Goal: Task Accomplishment & Management: Use online tool/utility

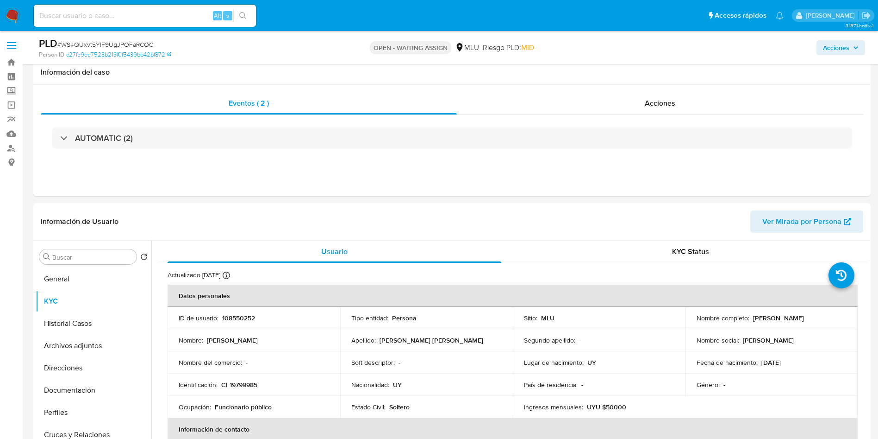
select select "10"
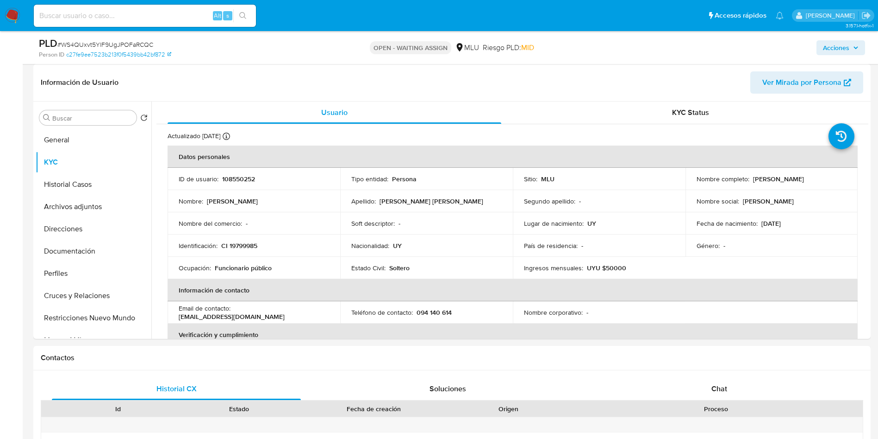
scroll to position [47, 0]
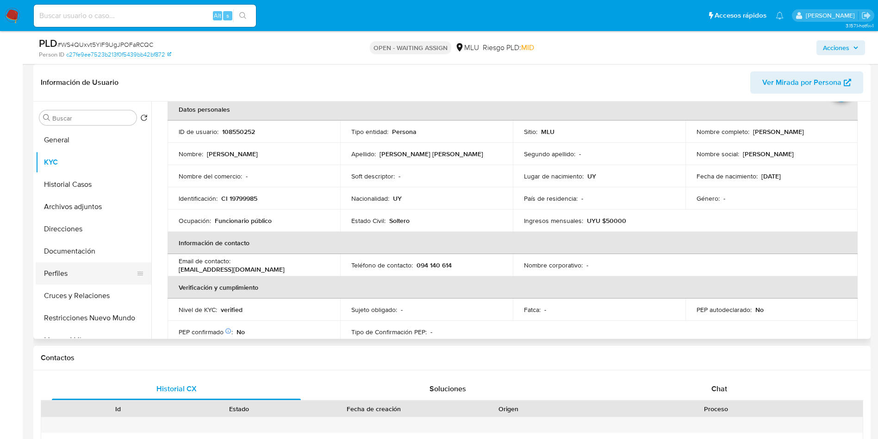
click at [87, 266] on button "Perfiles" at bounding box center [90, 273] width 108 height 22
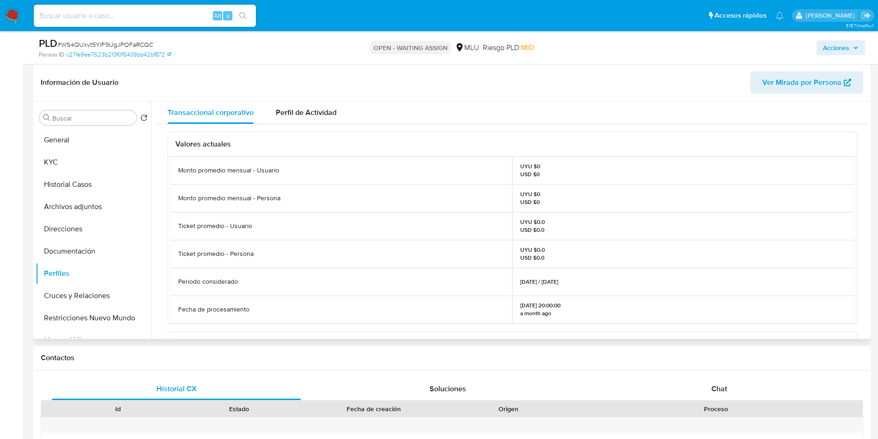
drag, startPoint x: 712, startPoint y: 229, endPoint x: 514, endPoint y: 83, distance: 246.1
click at [712, 229] on div "UYU $0.0 USD $0.0" at bounding box center [684, 226] width 342 height 28
click at [94, 167] on button "KYC" at bounding box center [90, 162] width 108 height 22
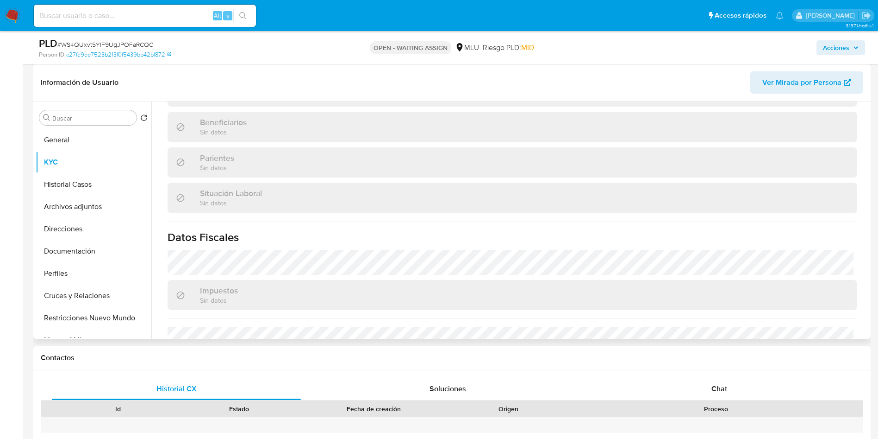
scroll to position [456, 0]
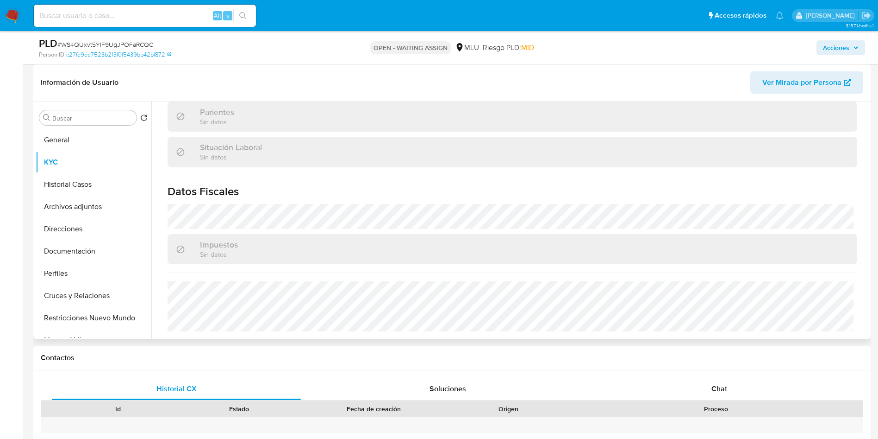
drag, startPoint x: 770, startPoint y: 133, endPoint x: 735, endPoint y: 157, distance: 42.6
click at [770, 132] on div "Actualizado [DATE] Creado: [DATE] 13:51:24 Actualizado: [DATE] 12:02:24 Datos p…" at bounding box center [513, 3] width 712 height 671
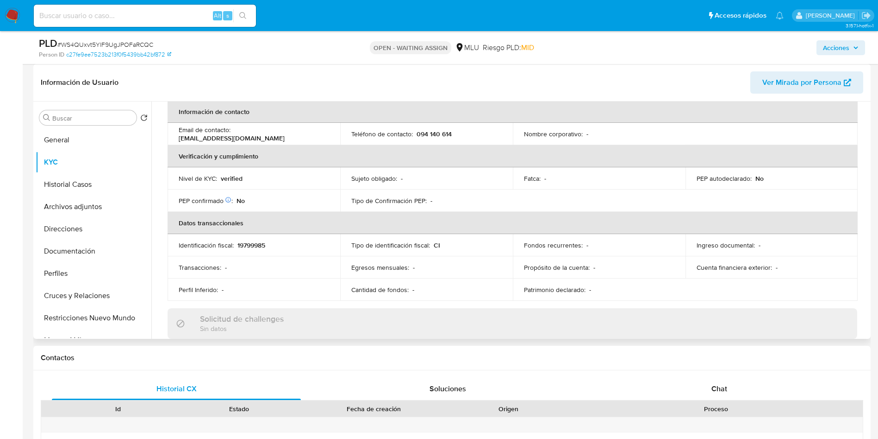
scroll to position [109, 0]
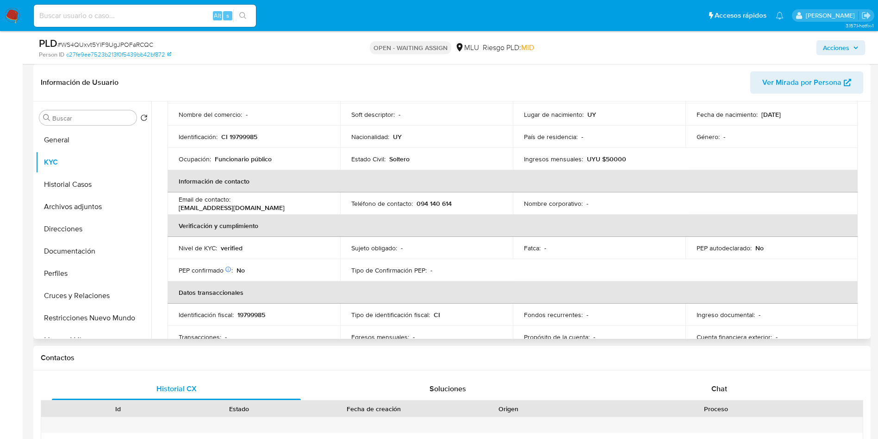
drag, startPoint x: 763, startPoint y: 185, endPoint x: 758, endPoint y: 170, distance: 15.2
click at [764, 185] on th "Información de contacto" at bounding box center [513, 181] width 690 height 22
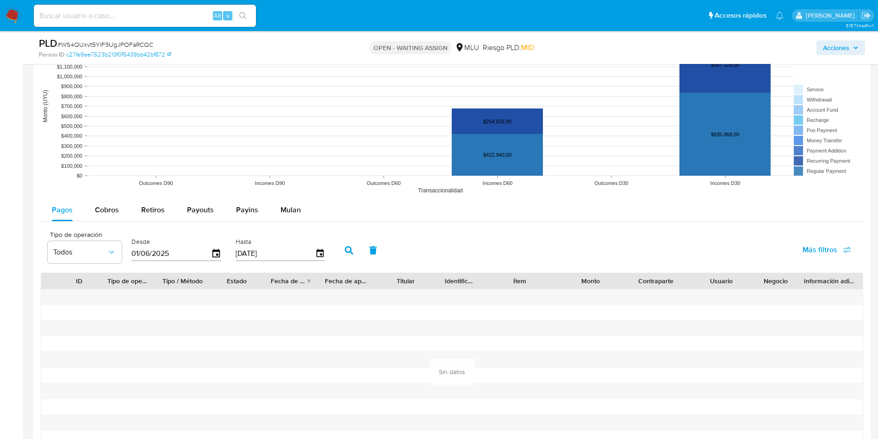
scroll to position [972, 0]
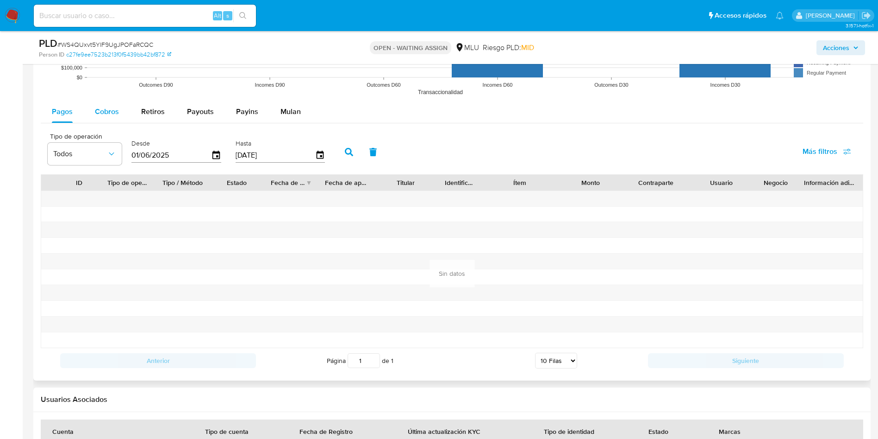
click at [113, 107] on span "Cobros" at bounding box center [107, 111] width 24 height 11
select select "10"
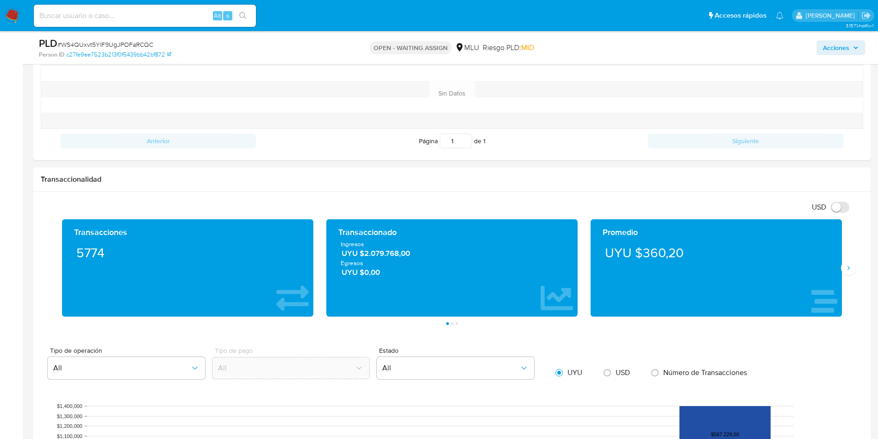
scroll to position [449, 0]
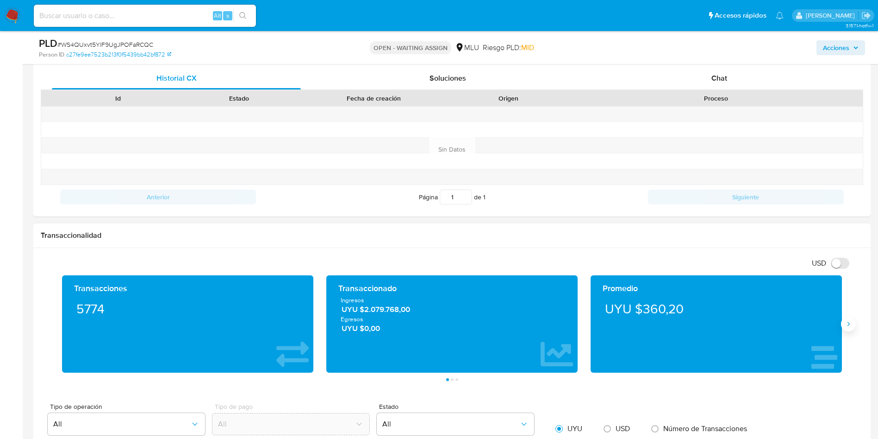
click at [852, 328] on button "Siguiente" at bounding box center [848, 323] width 15 height 15
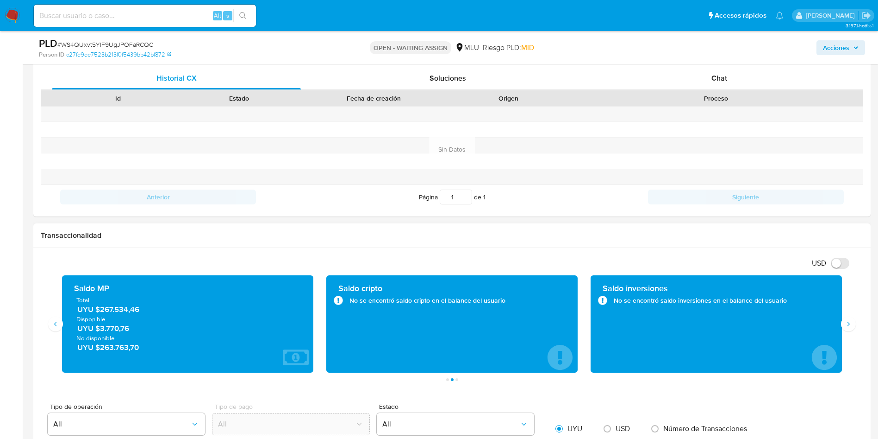
click at [115, 311] on span "UYU $267.534,46" at bounding box center [188, 309] width 222 height 11
click at [16, 180] on aside "Bandeja Tablero Screening Búsqueda en Listas Watchlist Herramientas Operaciones…" at bounding box center [11, 342] width 23 height 1582
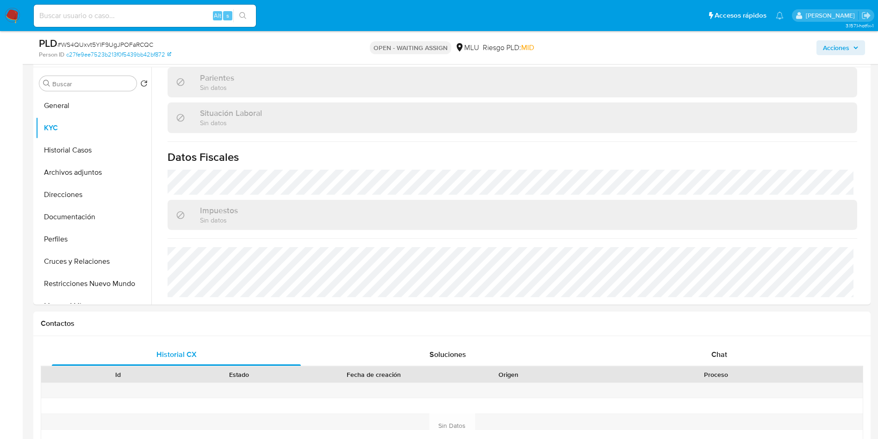
scroll to position [171, 0]
click at [82, 173] on button "Archivos adjuntos" at bounding box center [90, 174] width 108 height 22
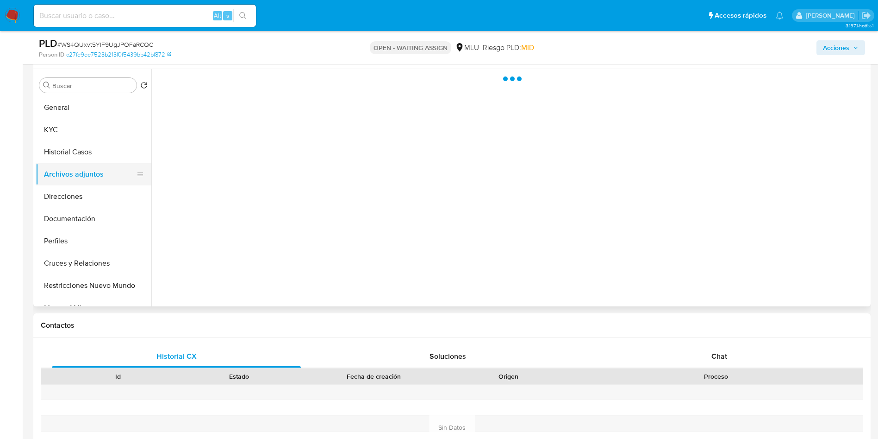
scroll to position [0, 0]
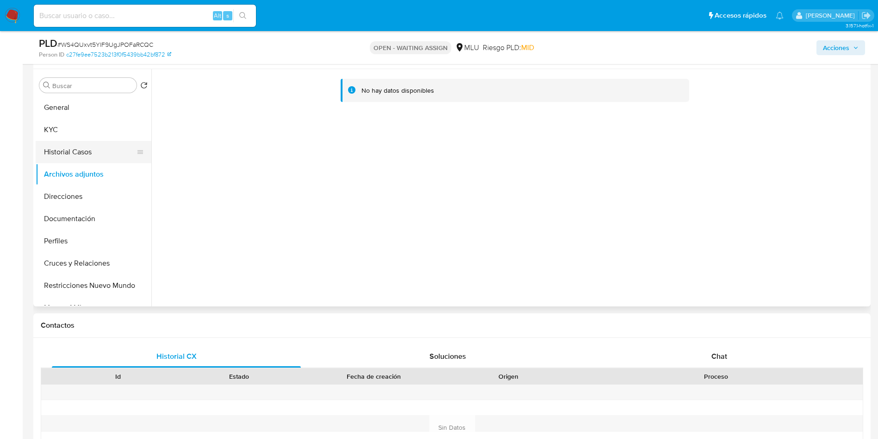
click at [71, 155] on button "Historial Casos" at bounding box center [90, 152] width 108 height 22
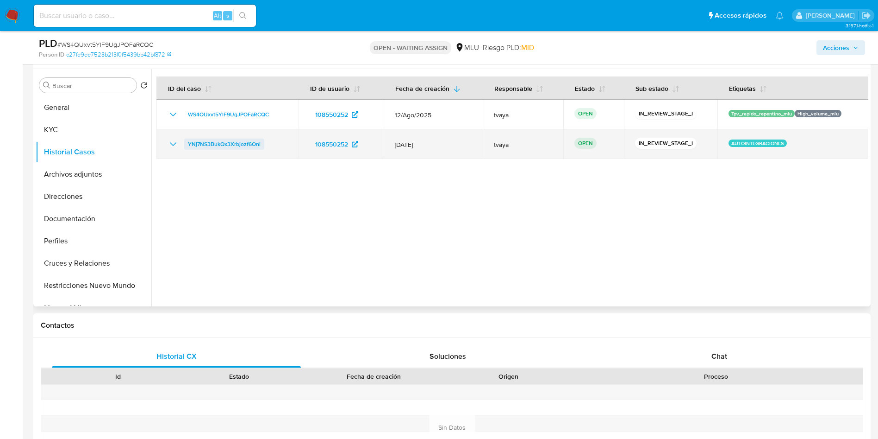
click at [231, 139] on span "YNj7NS3BukQx3Xrbjozf6Oni" at bounding box center [224, 143] width 73 height 11
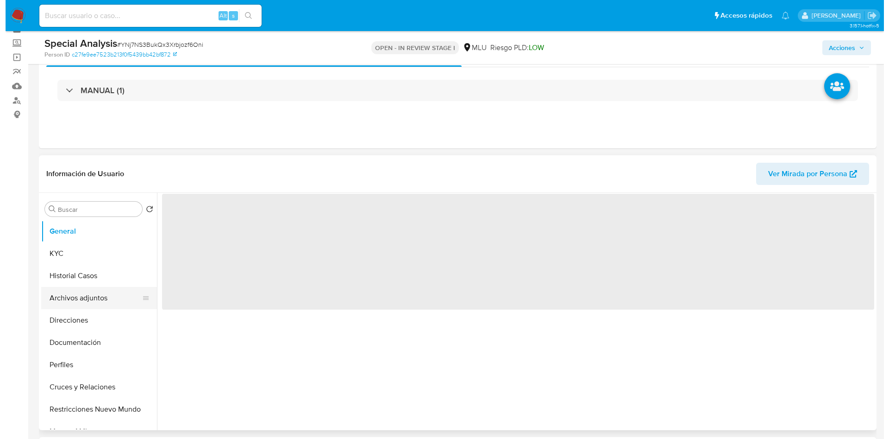
scroll to position [69, 0]
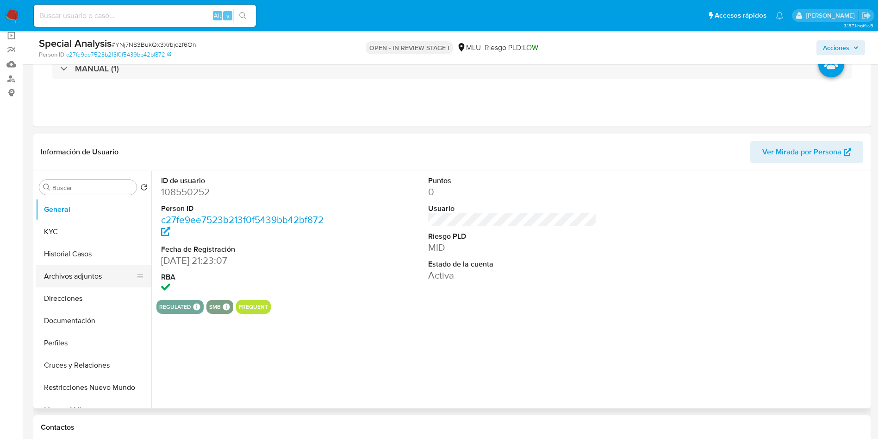
click at [88, 276] on button "Archivos adjuntos" at bounding box center [90, 276] width 108 height 22
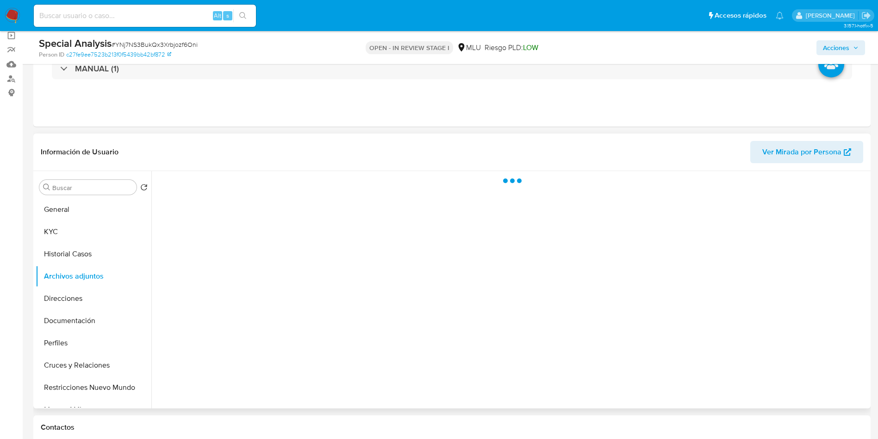
select select "10"
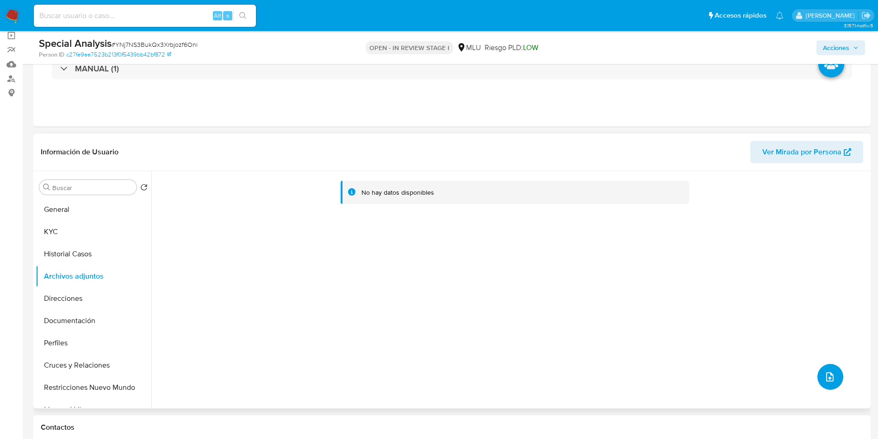
click at [821, 369] on button "upload-file" at bounding box center [831, 377] width 26 height 26
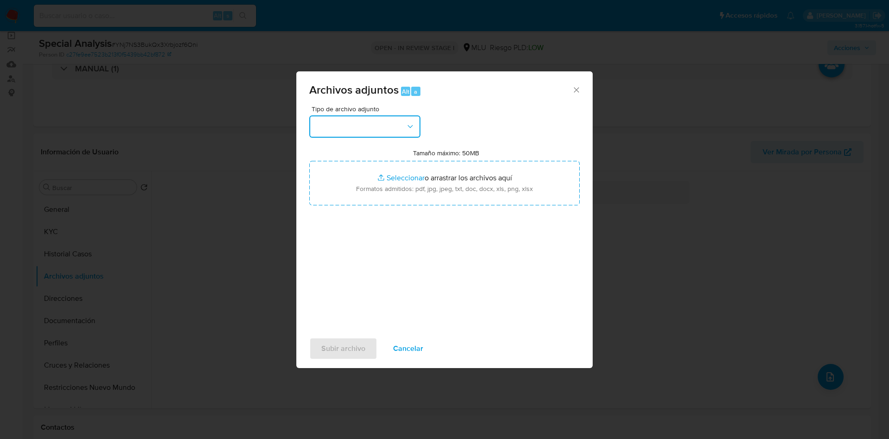
click at [381, 122] on button "button" at bounding box center [364, 126] width 111 height 22
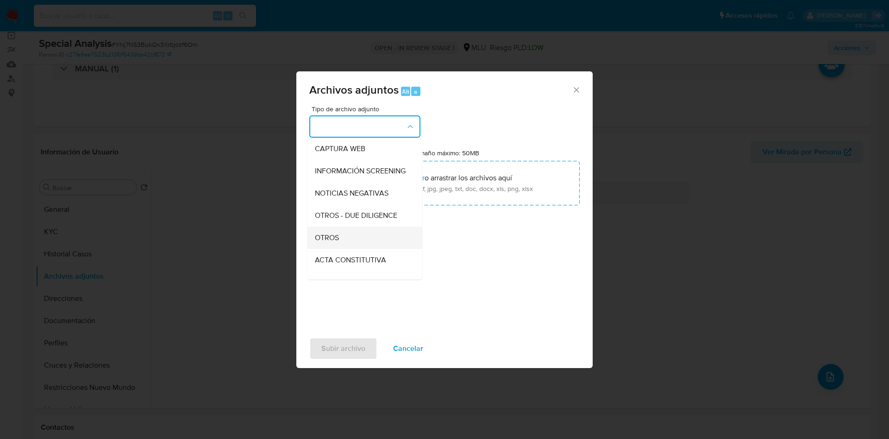
click at [345, 244] on div "OTROS" at bounding box center [362, 237] width 94 height 22
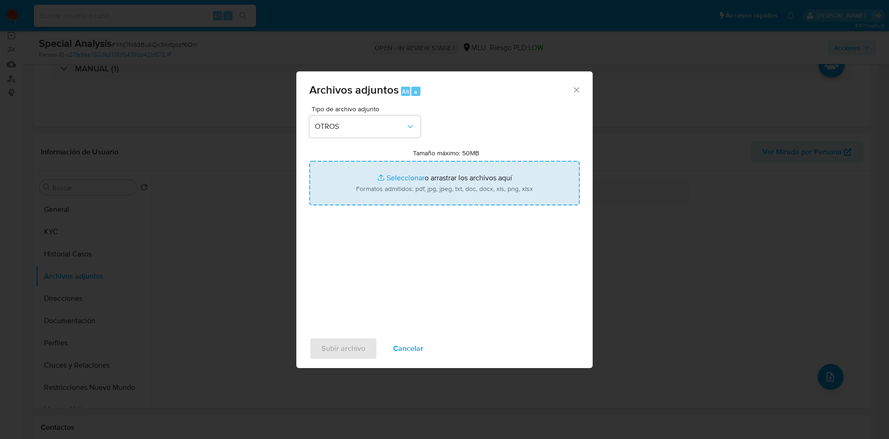
click at [420, 201] on input "Tamaño máximo: 50MB Seleccionar archivos" at bounding box center [444, 183] width 270 height 44
type input "C:\fakepath\108550252 - Anexo.pdf"
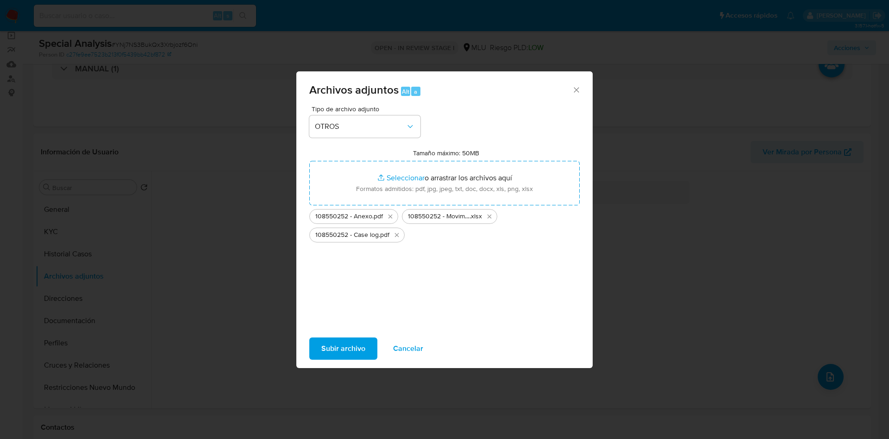
click at [330, 346] on span "Subir archivo" at bounding box center [343, 348] width 44 height 20
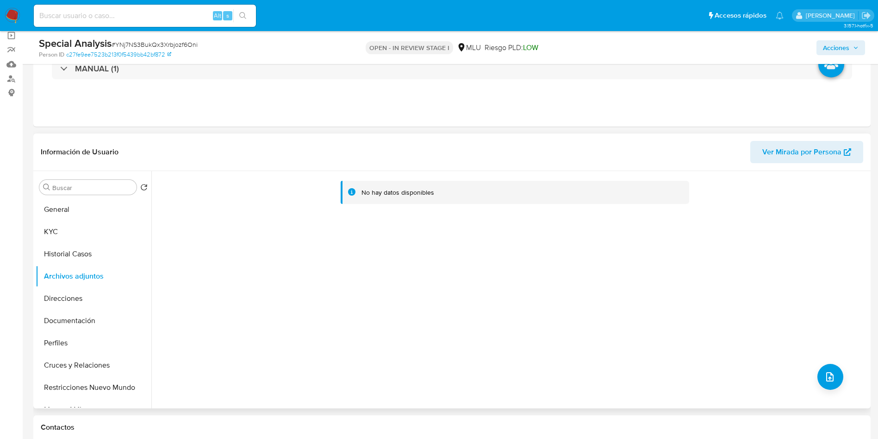
click at [413, 186] on div "No hay datos disponibles" at bounding box center [515, 193] width 349 height 24
click at [386, 231] on div "No hay datos disponibles" at bounding box center [509, 289] width 717 height 237
click at [94, 240] on button "KYC" at bounding box center [90, 231] width 108 height 22
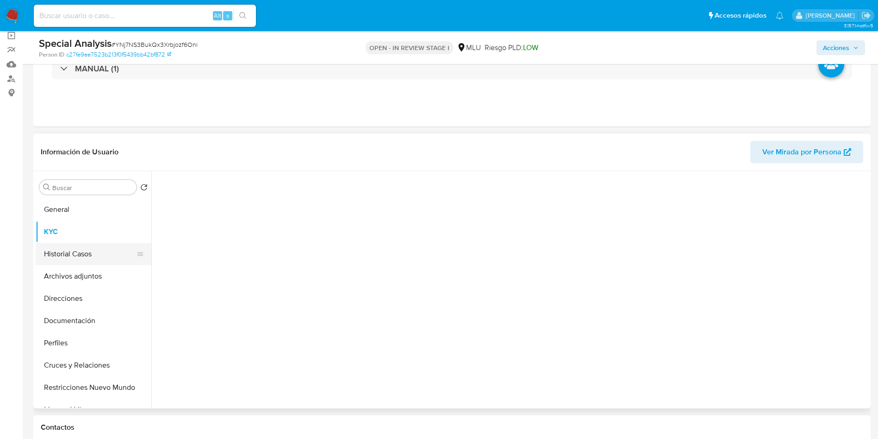
click at [91, 254] on button "Historial Casos" at bounding box center [90, 254] width 108 height 22
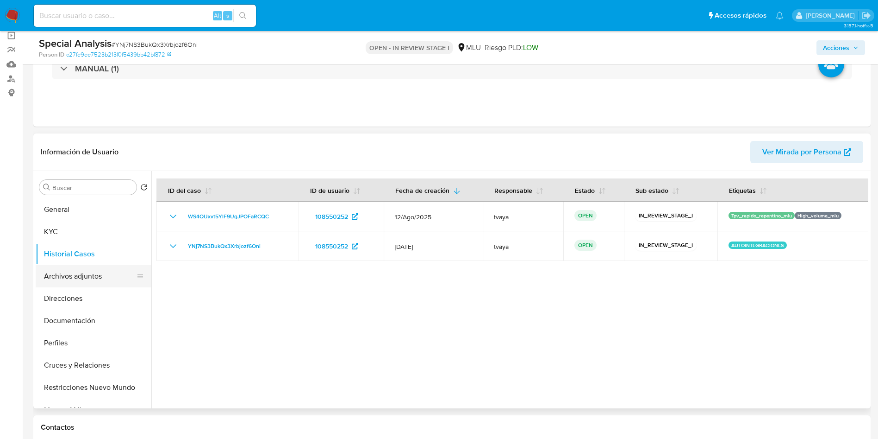
click at [70, 283] on button "Archivos adjuntos" at bounding box center [90, 276] width 108 height 22
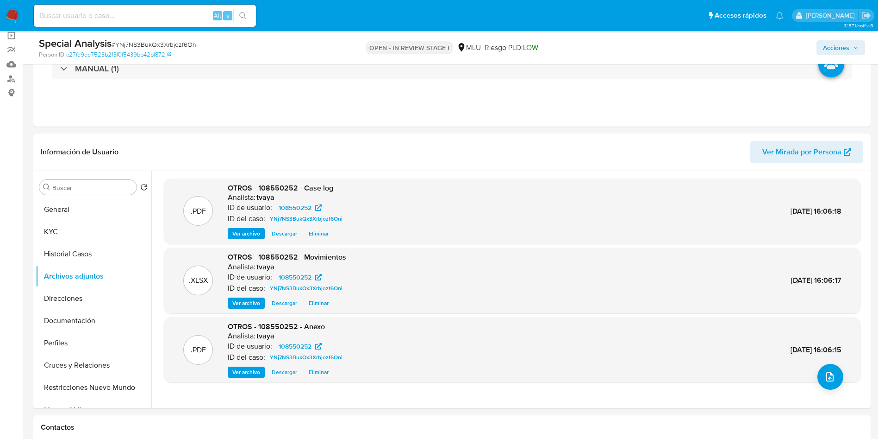
click at [836, 42] on span "Acciones" at bounding box center [836, 47] width 26 height 15
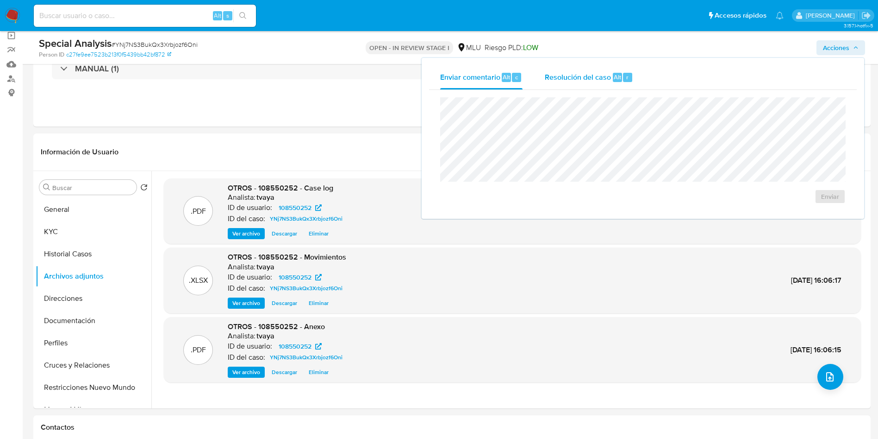
click at [598, 67] on div "Resolución del caso Alt r" at bounding box center [589, 77] width 88 height 24
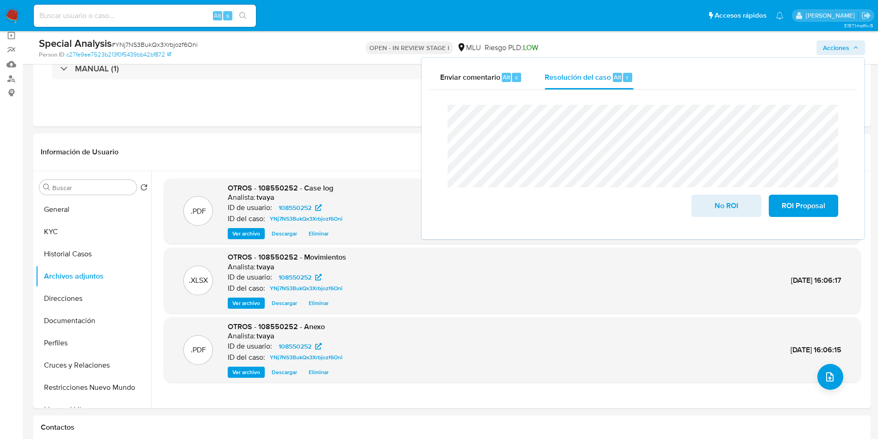
click at [423, 115] on div "Enviar comentario Alt c Resolución del caso Alt r Cierre de caso No ROI ROI Pro…" at bounding box center [643, 148] width 443 height 181
click at [726, 212] on span "No ROI" at bounding box center [726, 205] width 45 height 20
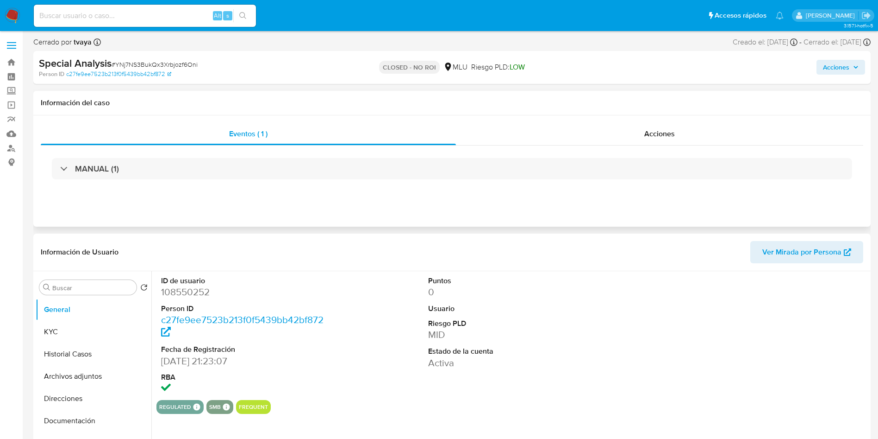
select select "10"
click at [87, 361] on button "Historial Casos" at bounding box center [90, 354] width 108 height 22
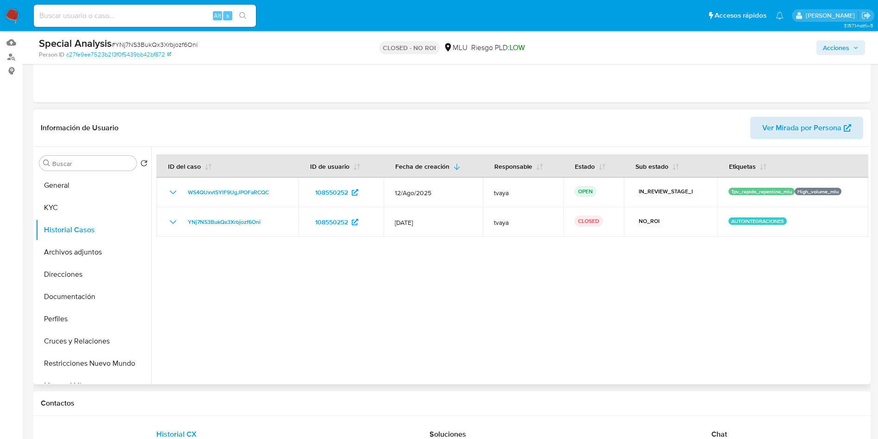
scroll to position [69, 0]
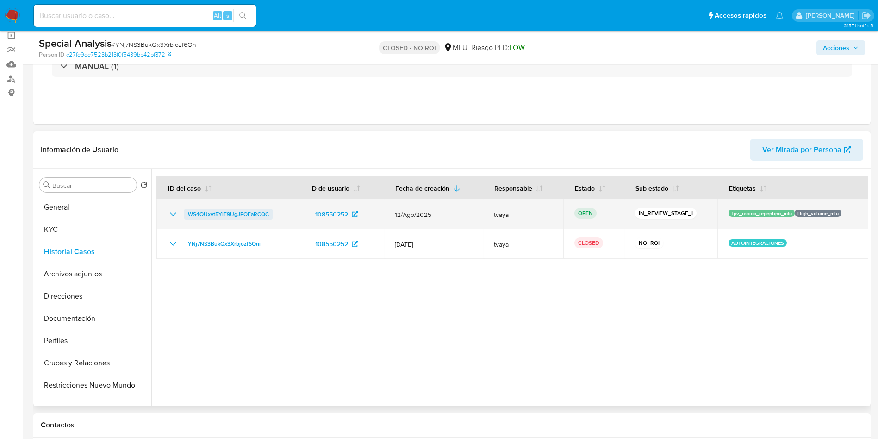
click at [225, 212] on span "WS4QUxvt5YlF9UgJPOFaRCQC" at bounding box center [228, 213] width 81 height 11
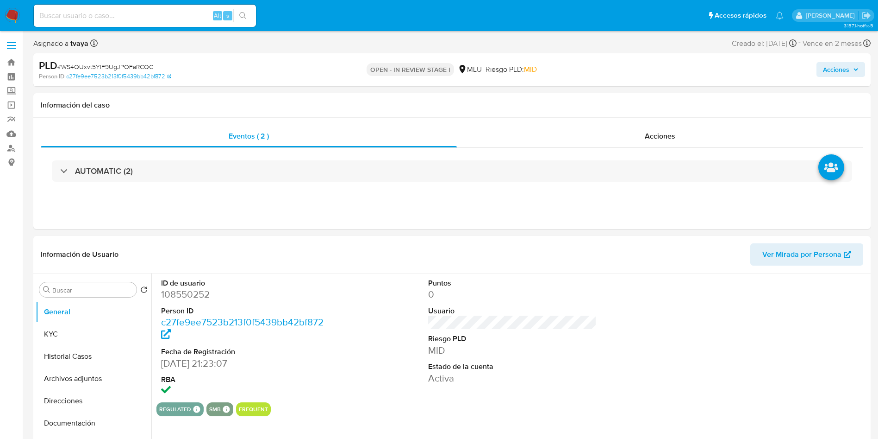
select select "10"
click at [849, 72] on span "Acciones" at bounding box center [836, 69] width 26 height 15
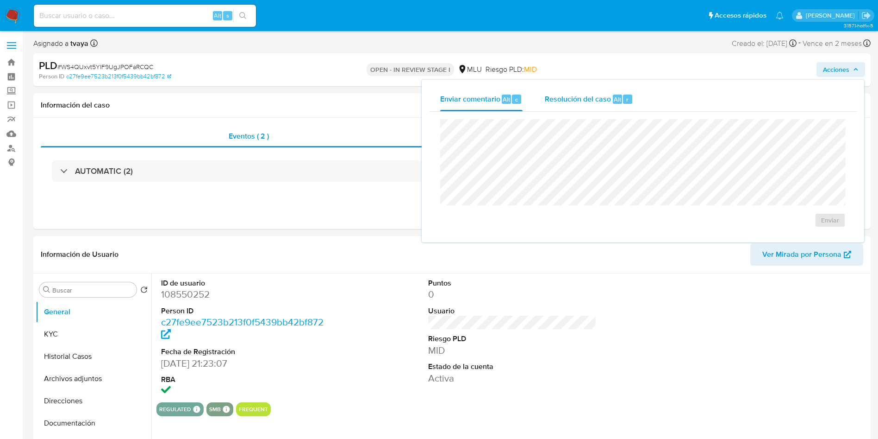
click at [589, 104] on span "Resolución del caso" at bounding box center [578, 99] width 66 height 11
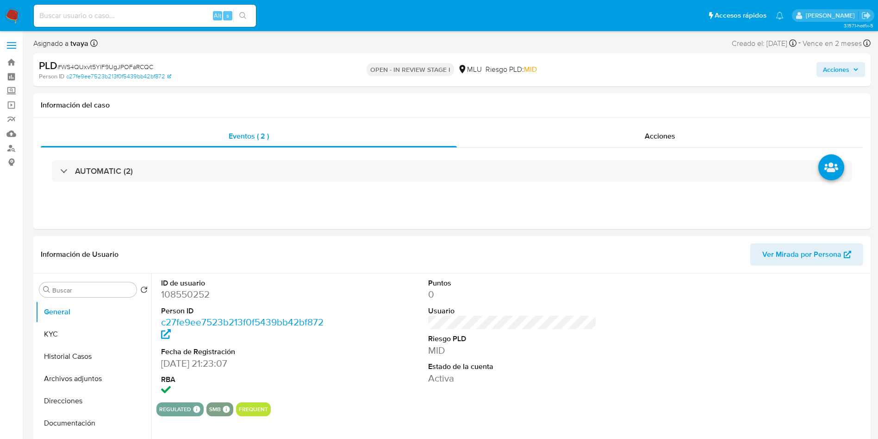
click at [859, 69] on button "Acciones" at bounding box center [841, 69] width 49 height 15
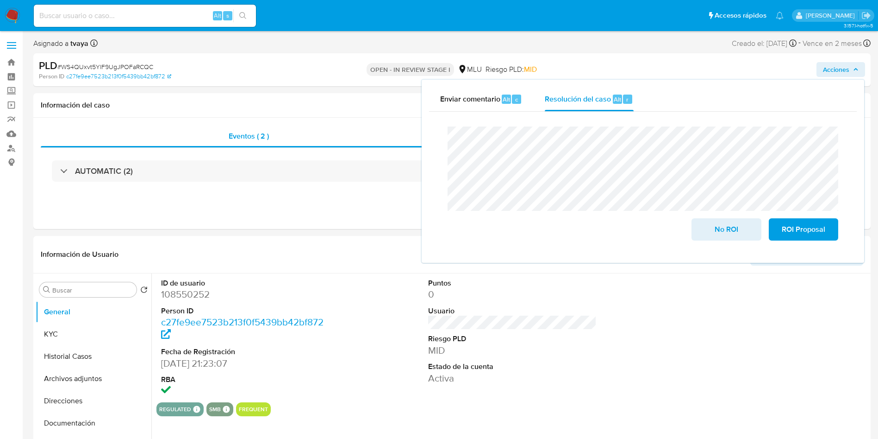
click at [427, 138] on div "Enviar comentario Alt c Resolución del caso Alt r Cierre de caso No ROI ROI Pro…" at bounding box center [643, 171] width 443 height 183
click at [73, 358] on button "Historial Casos" at bounding box center [90, 356] width 108 height 22
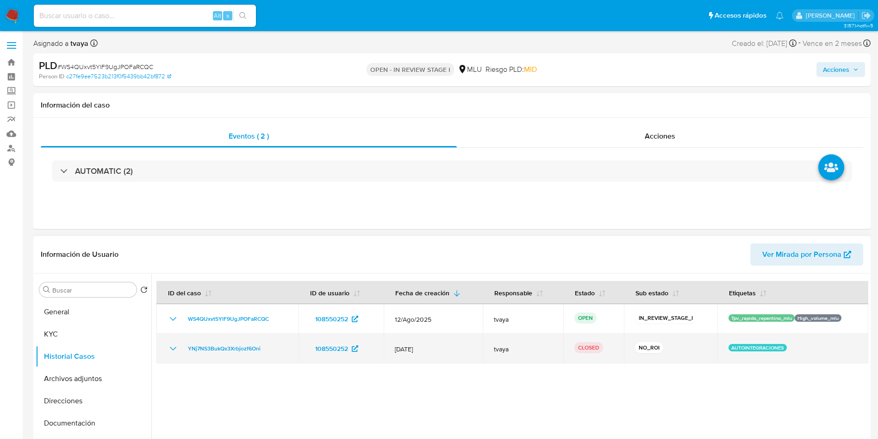
drag, startPoint x: 251, startPoint y: 356, endPoint x: 182, endPoint y: 349, distance: 68.8
click at [182, 349] on div "YNj7NS3BukQx3Xrbjozf6Oni" at bounding box center [228, 348] width 120 height 11
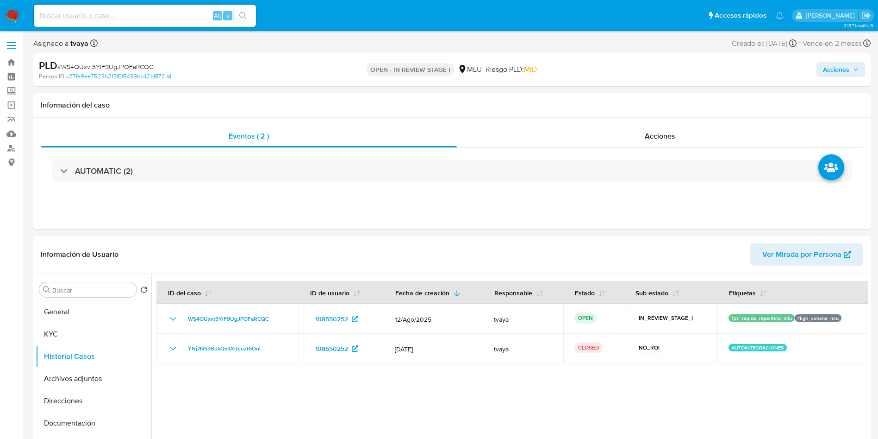
click at [839, 66] on span "Acciones" at bounding box center [836, 69] width 26 height 15
